Goal: Download file/media

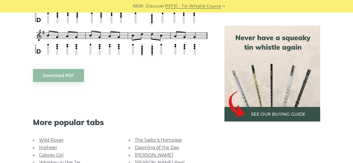
scroll to position [279, 0]
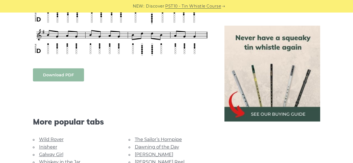
click at [75, 75] on link "Download PDF" at bounding box center [58, 74] width 51 height 13
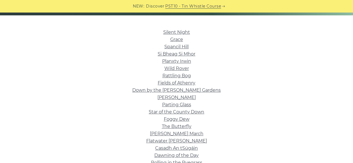
scroll to position [139, 0]
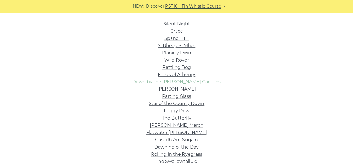
click at [184, 82] on link "Down by the Sally Gardens" at bounding box center [176, 81] width 88 height 5
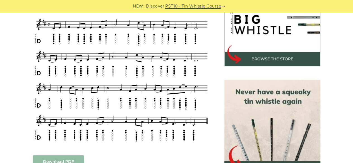
scroll to position [223, 0]
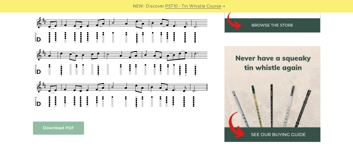
click at [67, 122] on link "Download PDF" at bounding box center [58, 128] width 51 height 13
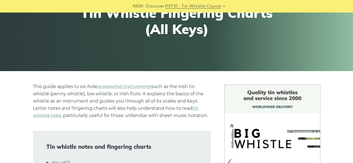
scroll to position [56, 0]
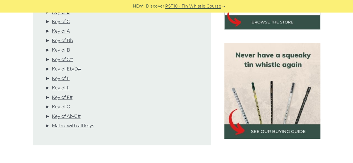
scroll to position [195, 0]
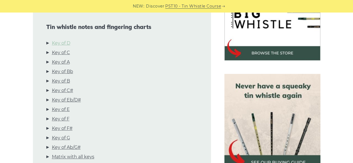
click at [60, 44] on link "Key of D" at bounding box center [61, 43] width 18 height 7
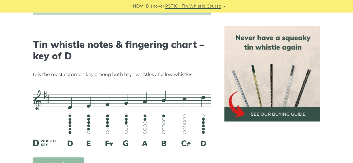
scroll to position [869, 0]
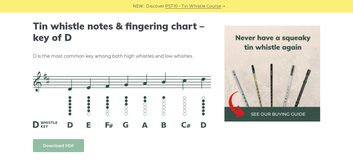
click at [58, 142] on link "Download PDF" at bounding box center [58, 145] width 51 height 13
